Goal: Task Accomplishment & Management: Manage account settings

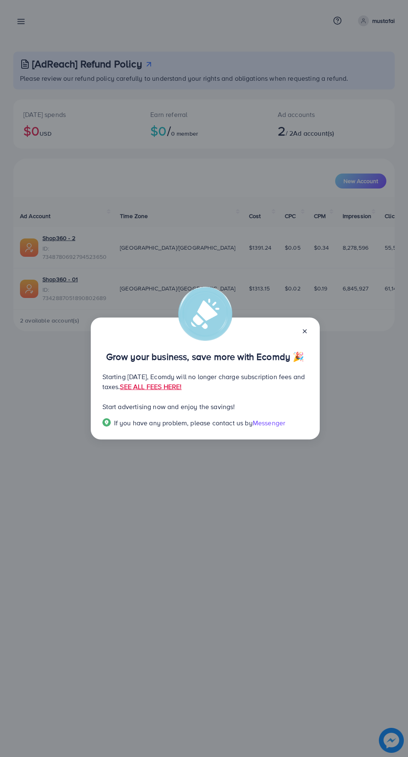
click at [306, 331] on icon at bounding box center [304, 331] width 7 height 7
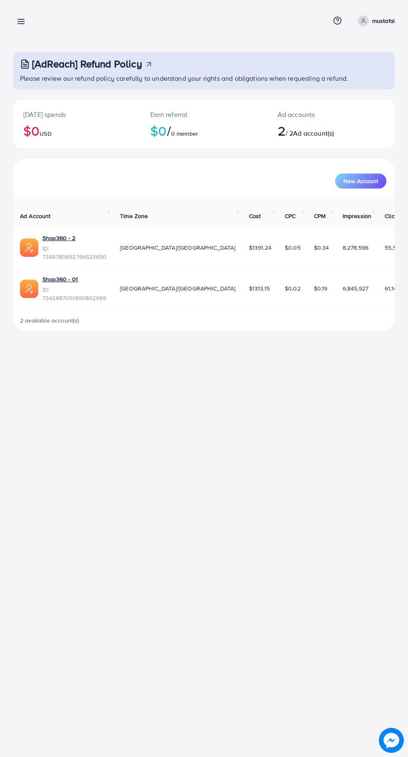
click at [20, 25] on icon at bounding box center [21, 21] width 9 height 9
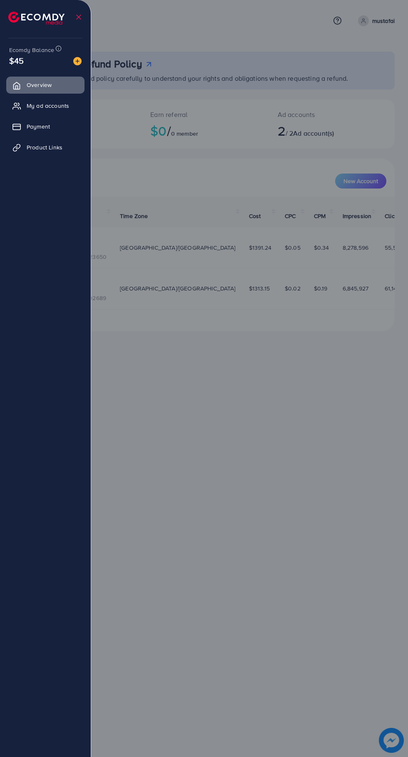
click at [49, 132] on link "Payment" at bounding box center [45, 126] width 78 height 17
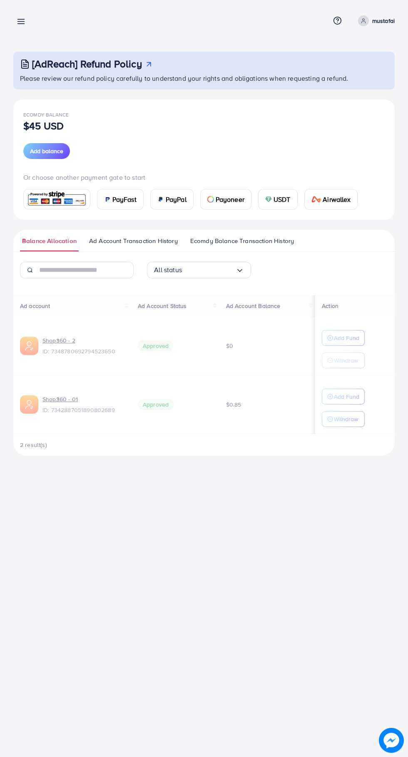
click at [64, 142] on div at bounding box center [204, 454] width 408 height 909
